Goal: Navigation & Orientation: Go to known website

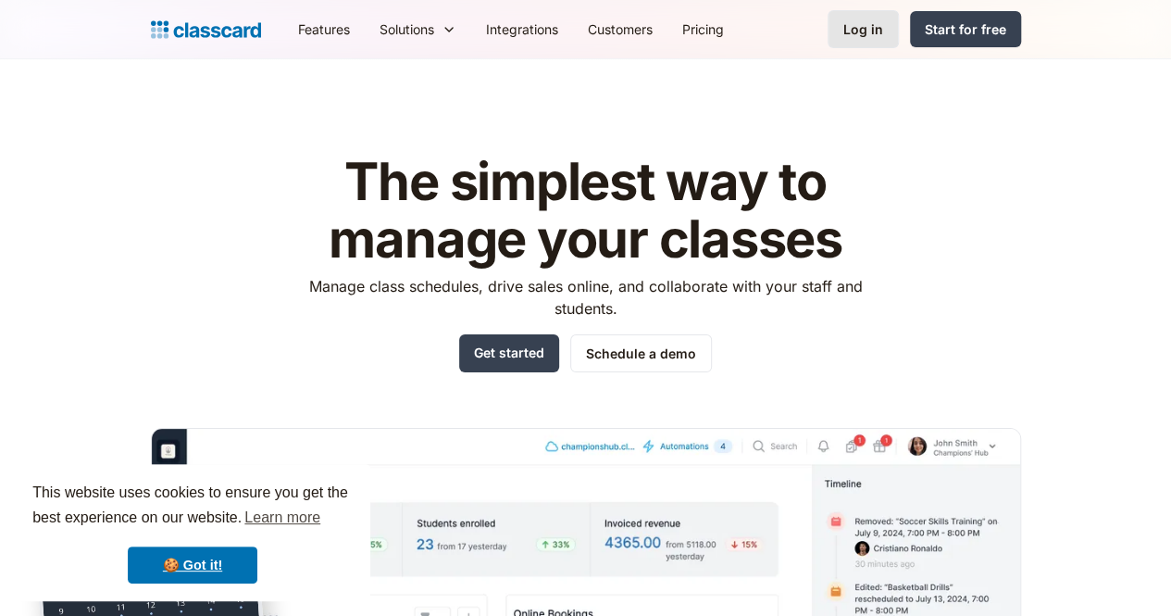
click at [883, 32] on div "Log in" at bounding box center [863, 28] width 40 height 19
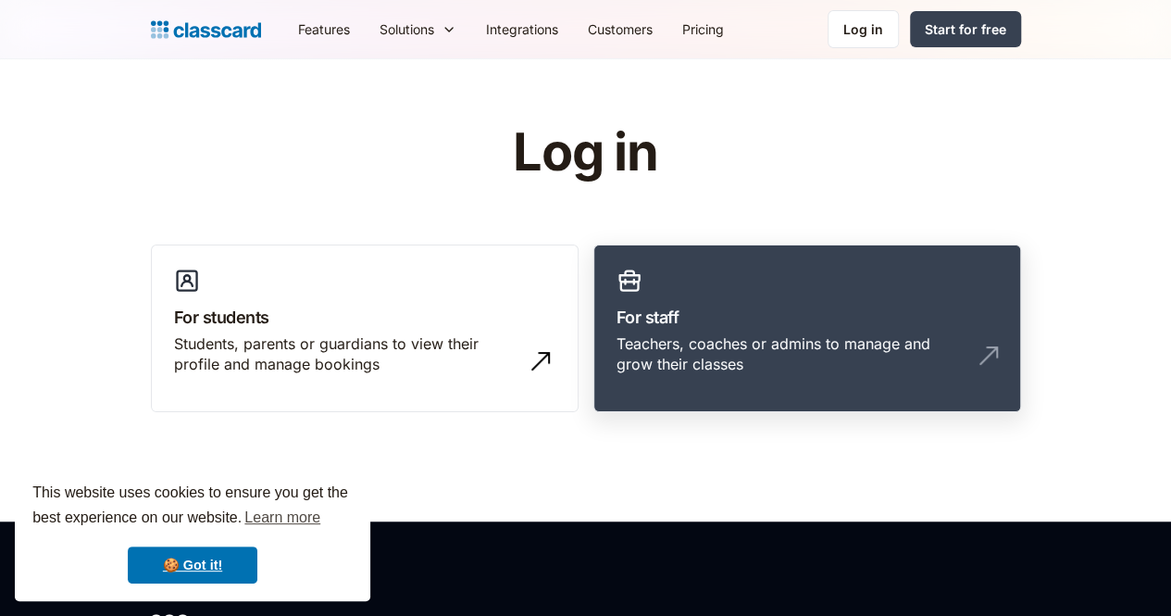
click at [645, 297] on link "For staff Teachers, coaches or admins to manage and grow their classes" at bounding box center [807, 328] width 428 height 168
